Goal: Check status

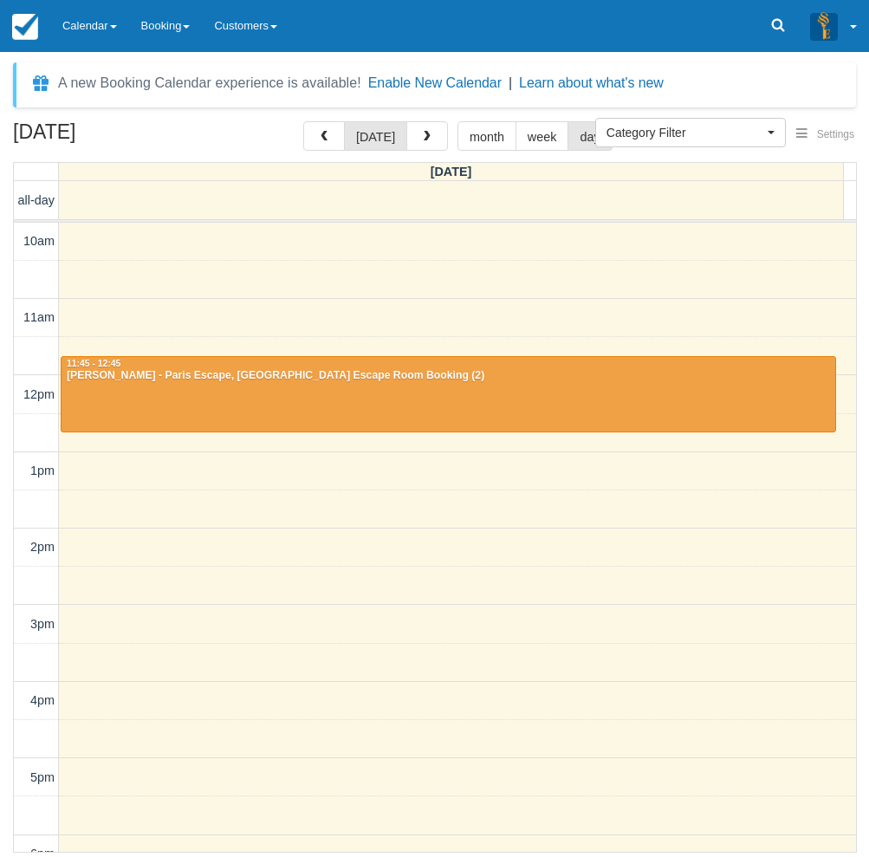
select select
click at [88, 42] on link "Calendar" at bounding box center [89, 26] width 79 height 52
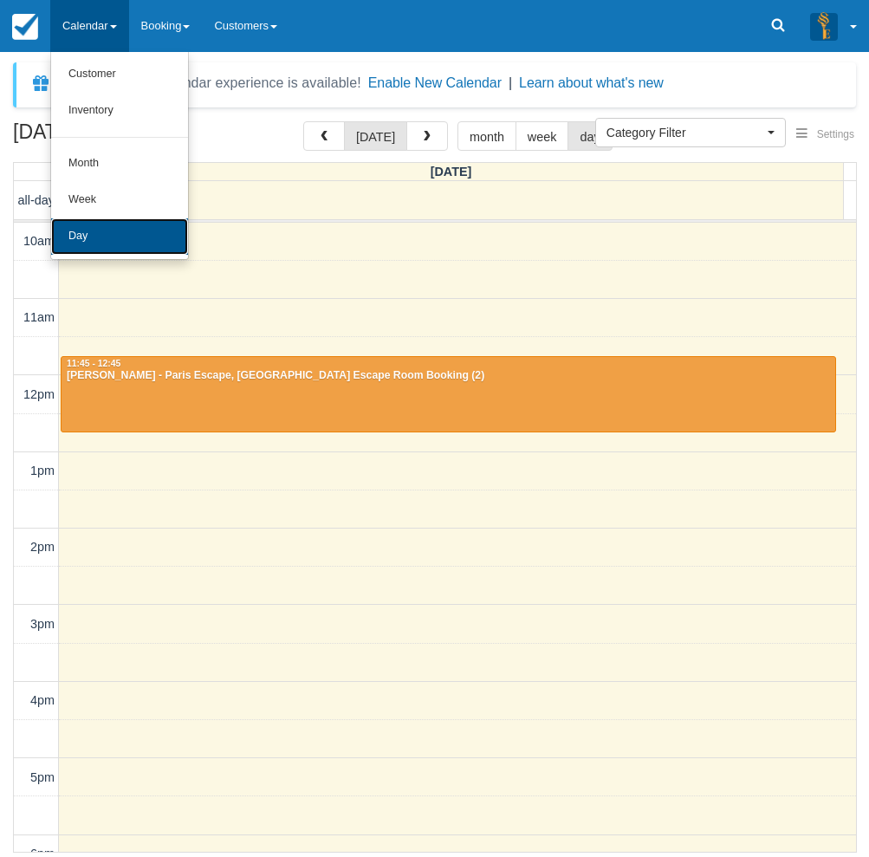
click at [113, 237] on link "Day" at bounding box center [119, 236] width 137 height 36
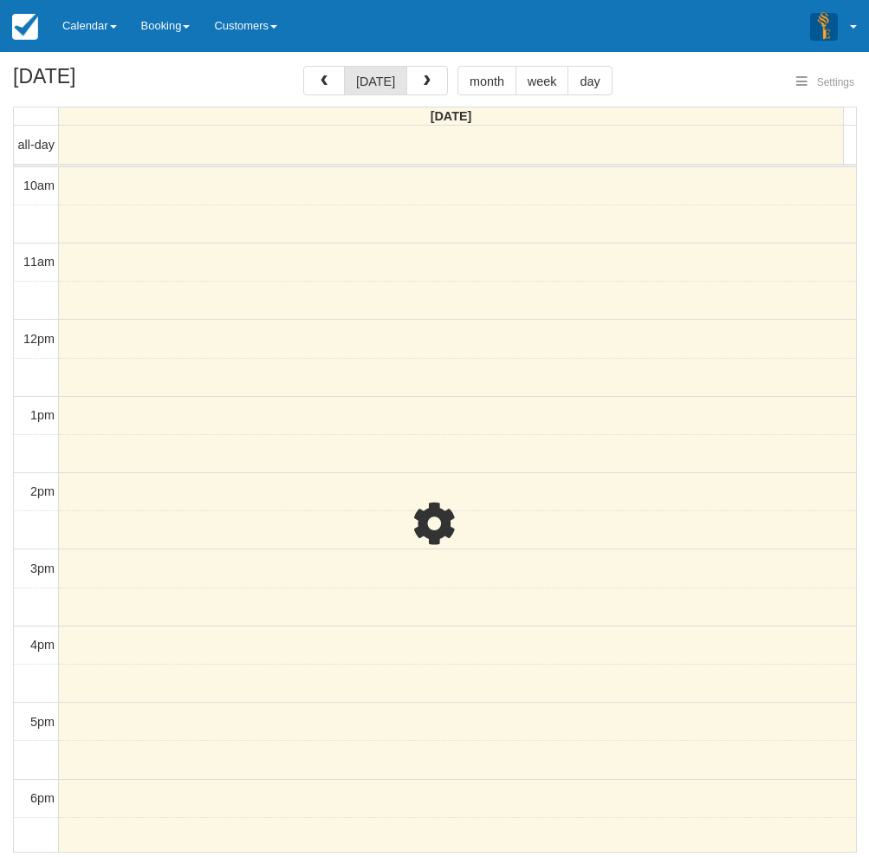
select select
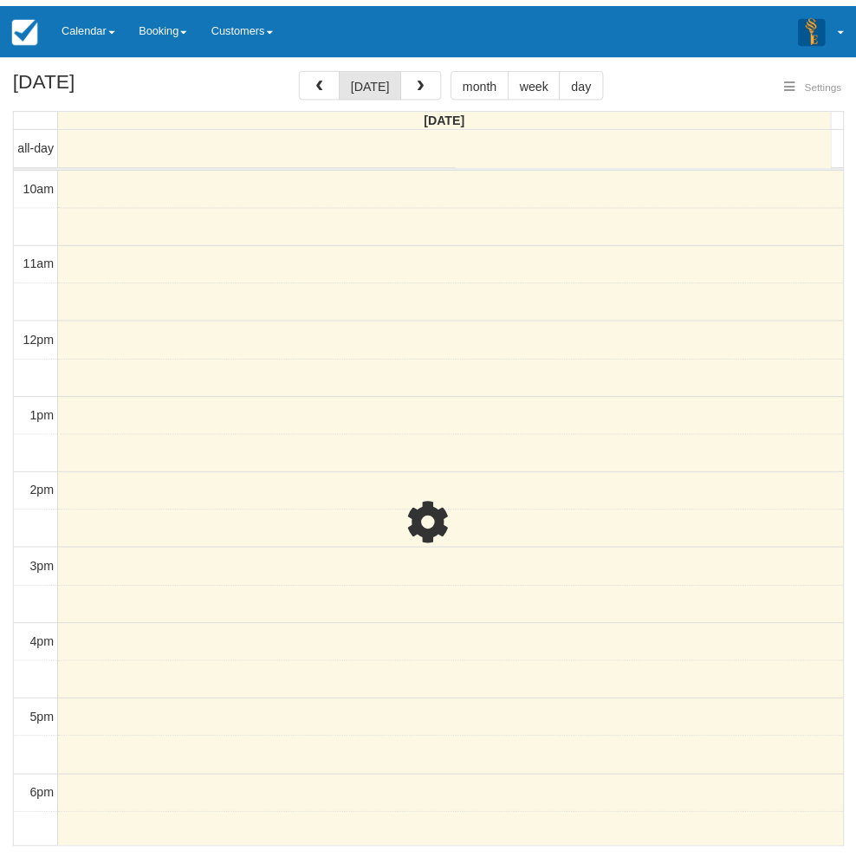
scroll to position [272, 0]
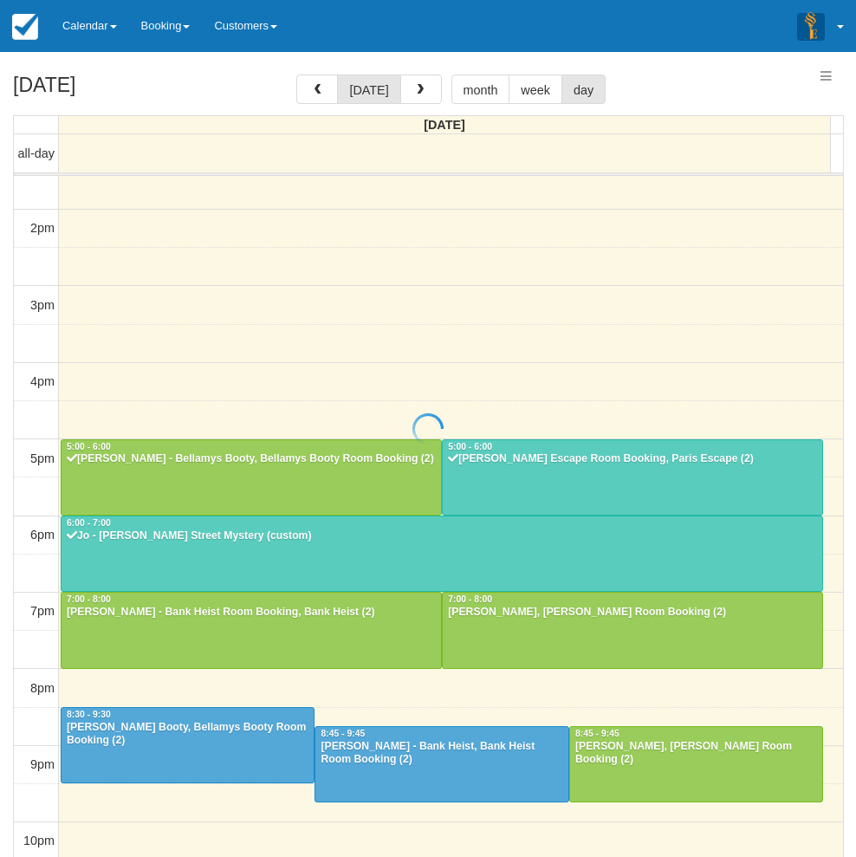
select select
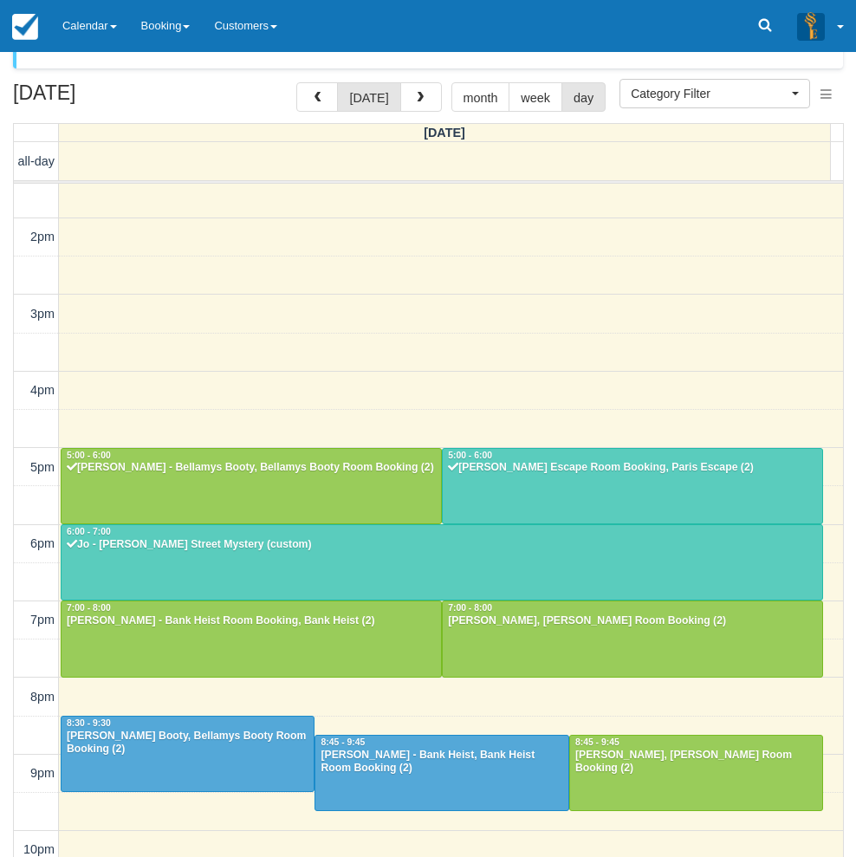
scroll to position [55, 0]
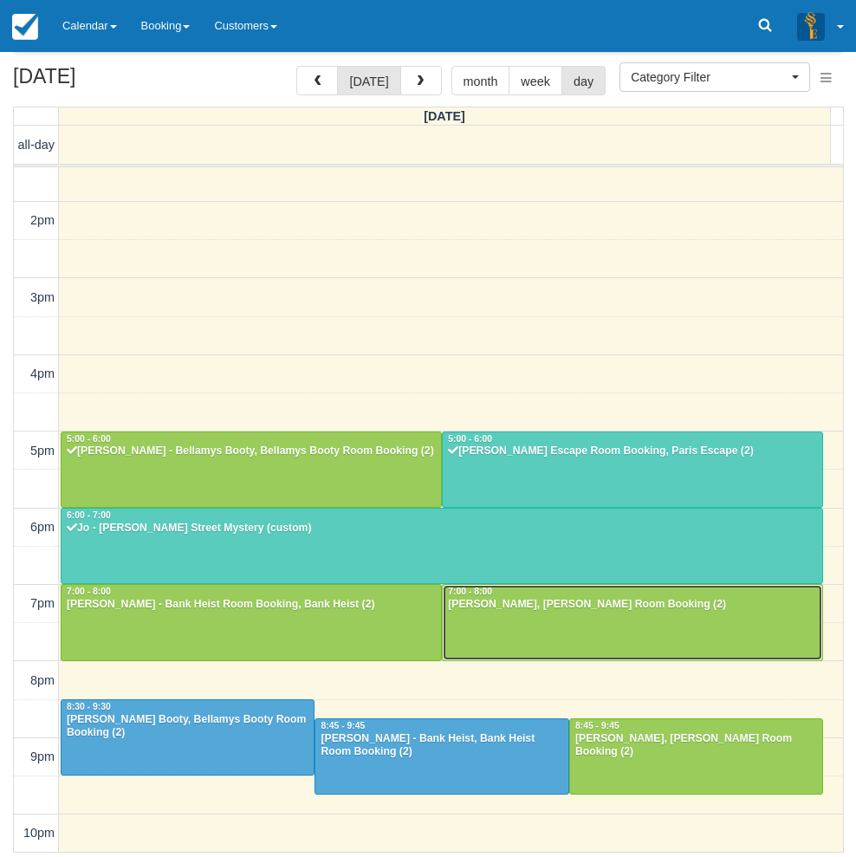
click at [565, 633] on div at bounding box center [633, 622] width 380 height 75
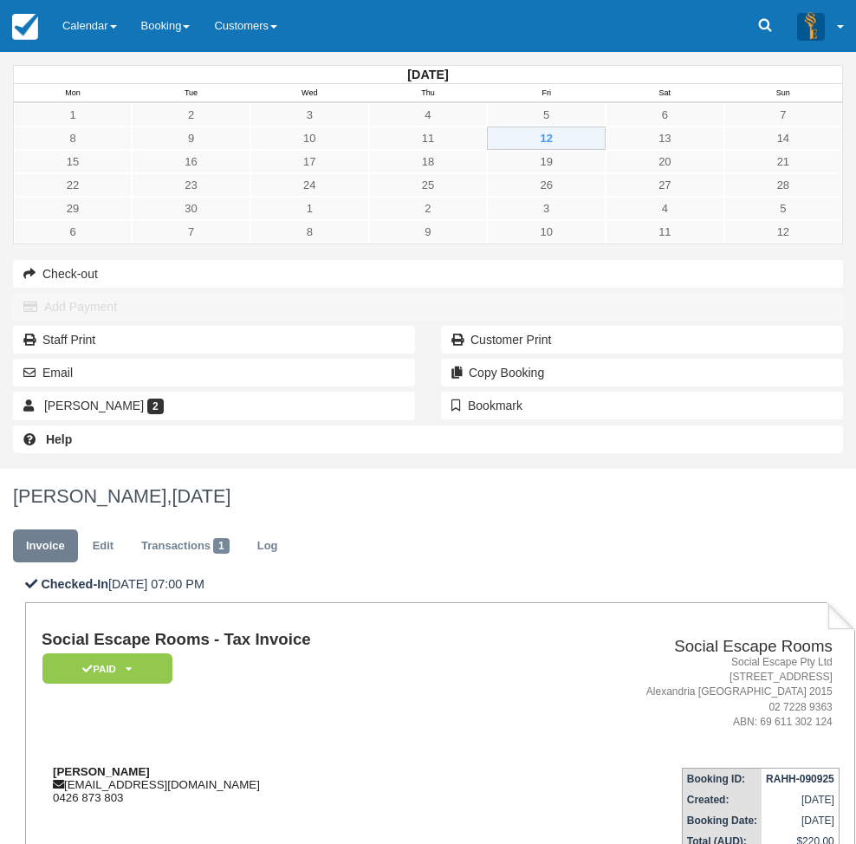
click at [150, 765] on strong "[PERSON_NAME]" at bounding box center [101, 771] width 97 height 13
drag, startPoint x: 289, startPoint y: 354, endPoint x: 322, endPoint y: 354, distance: 33.8
click at [150, 765] on strong "[PERSON_NAME]" at bounding box center [101, 771] width 97 height 13
copy strong "[PERSON_NAME]"
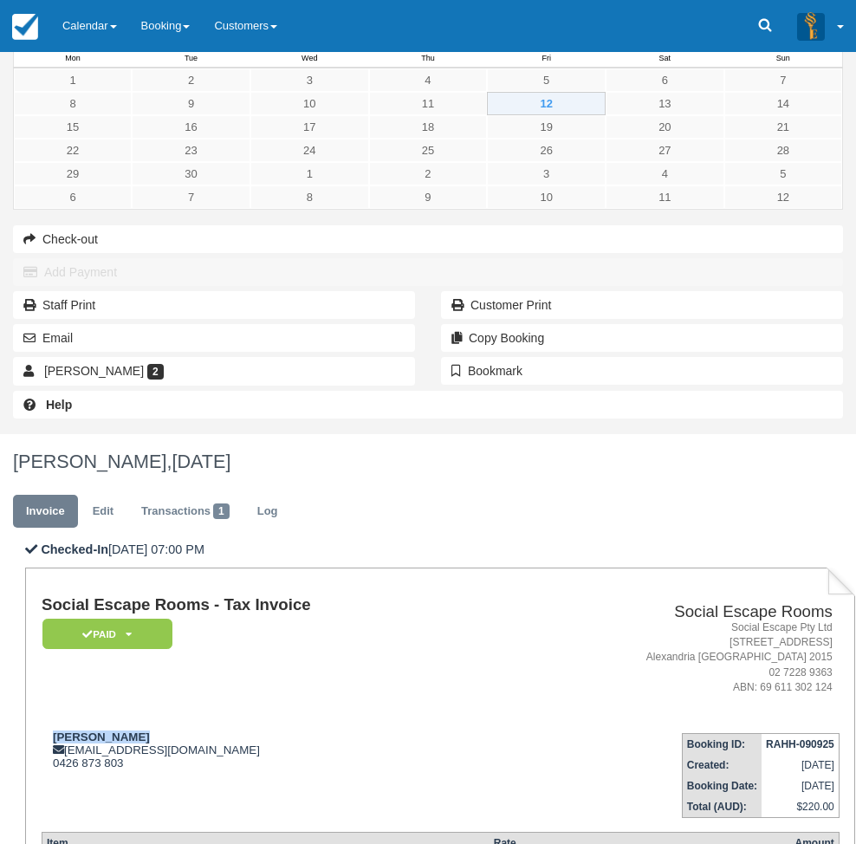
scroll to position [62, 0]
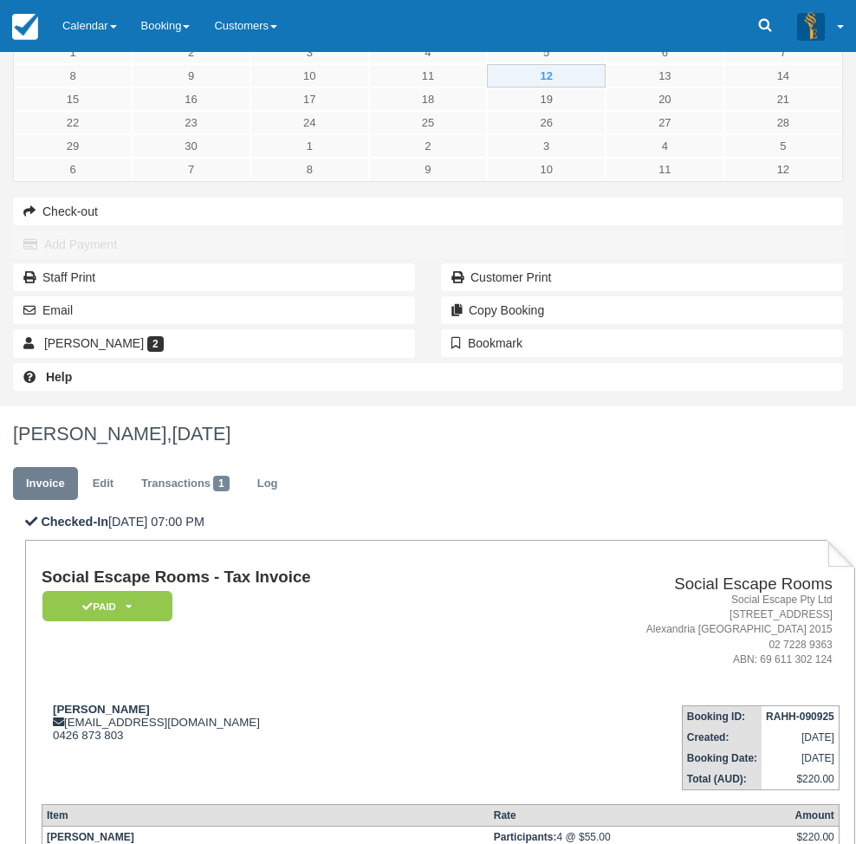
click at [112, 360] on div "Laura Grubisa 2" at bounding box center [214, 343] width 428 height 33
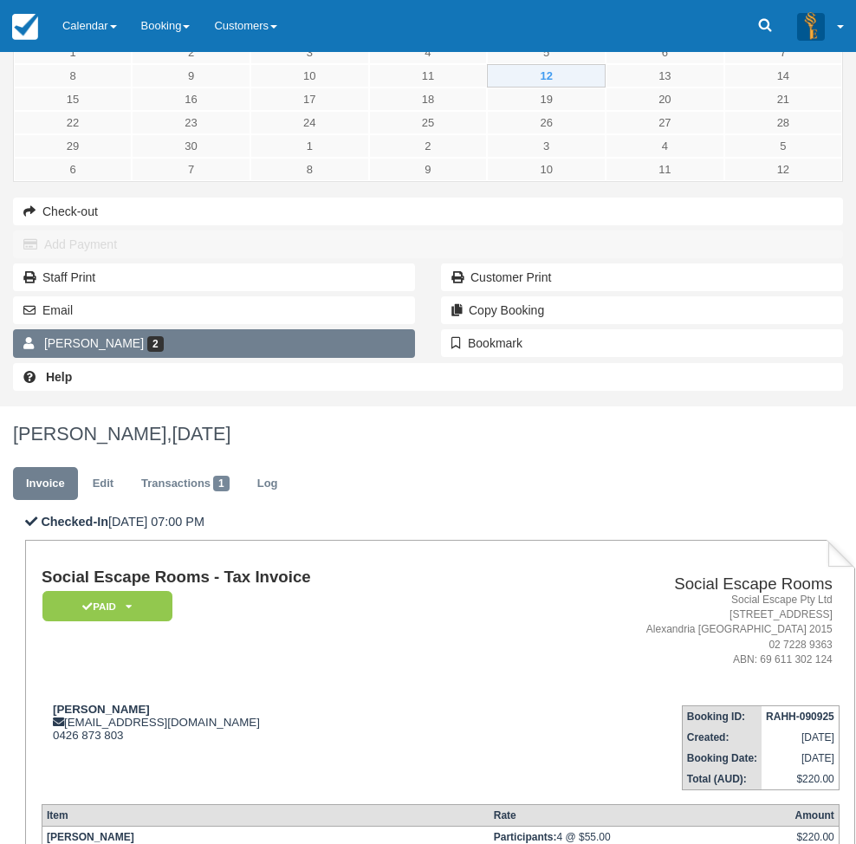
click at [116, 350] on span "[PERSON_NAME]" at bounding box center [94, 343] width 100 height 14
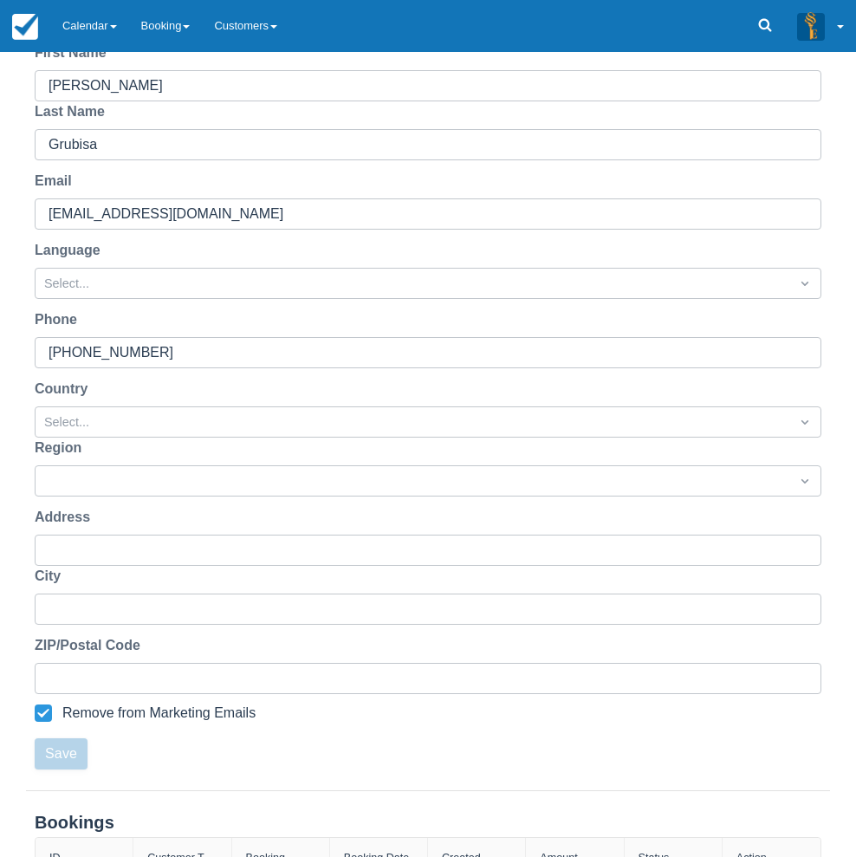
scroll to position [251, 0]
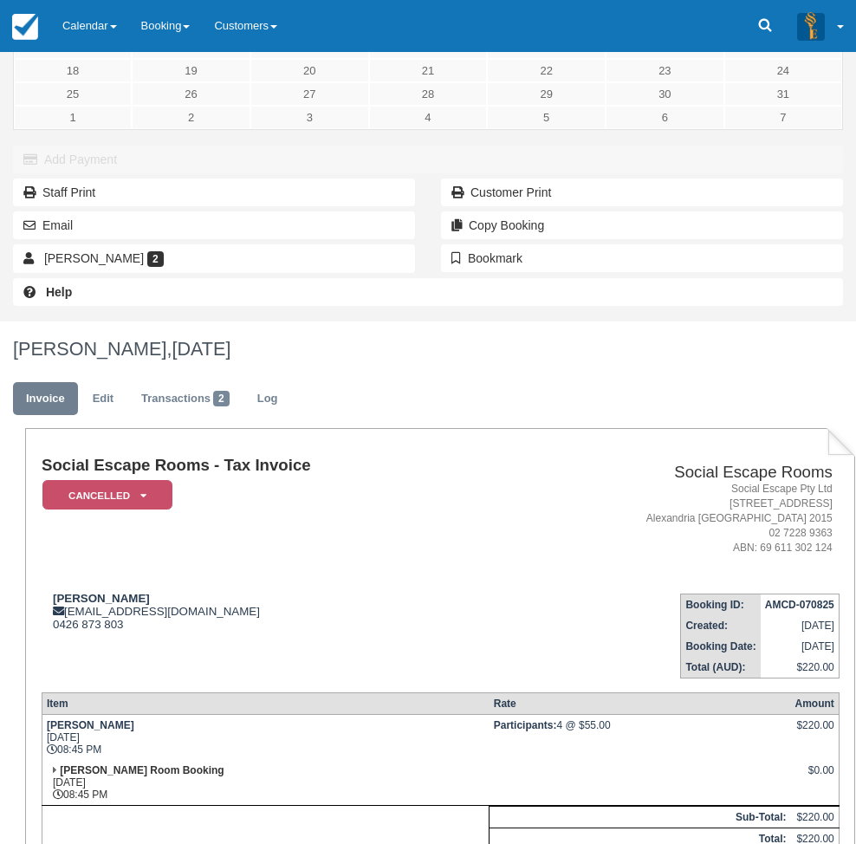
scroll to position [134, 0]
